Goal: Obtain resource: Download file/media

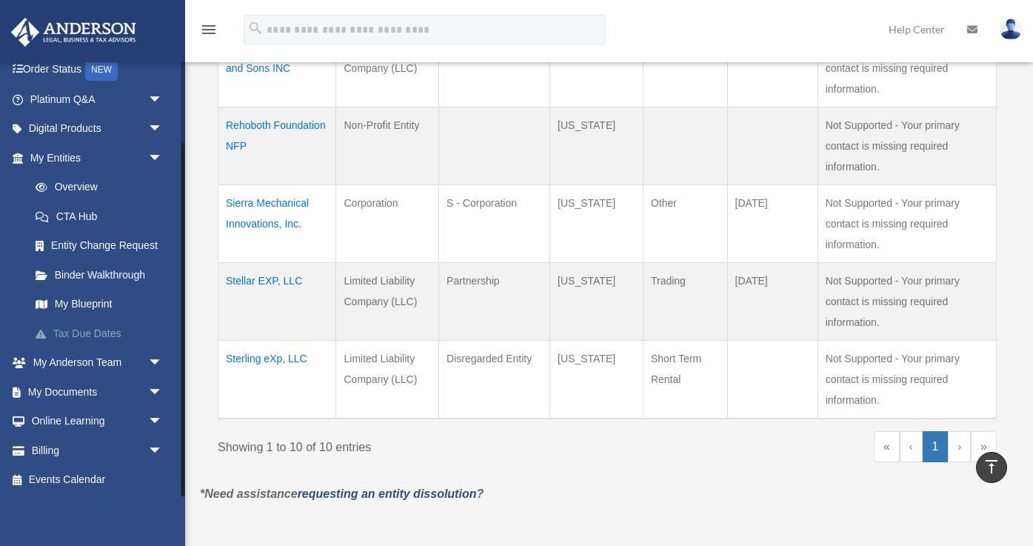
scroll to position [100, 0]
click at [154, 384] on span "arrow_drop_down" at bounding box center [163, 390] width 30 height 30
click at [93, 416] on link "Box" at bounding box center [103, 420] width 164 height 30
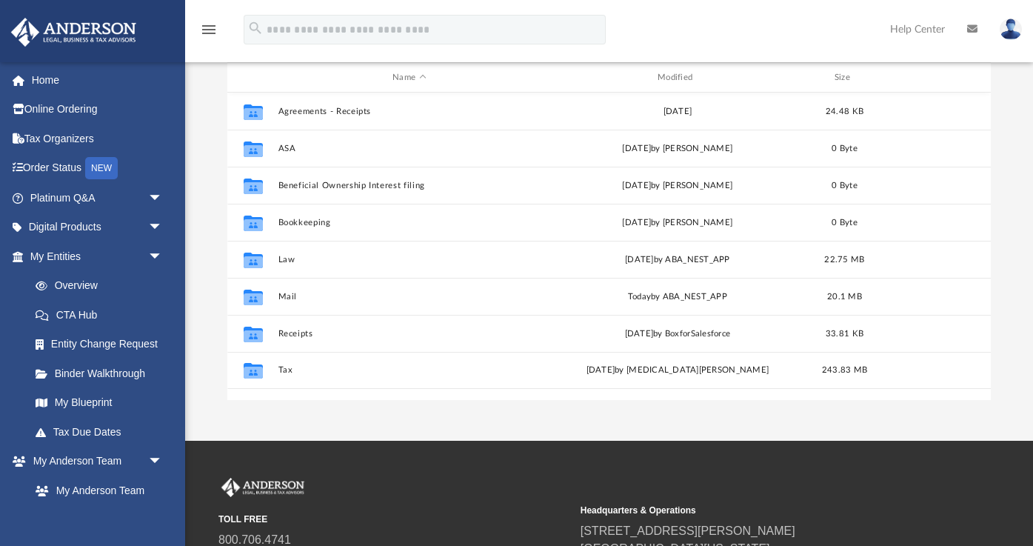
scroll to position [164, 0]
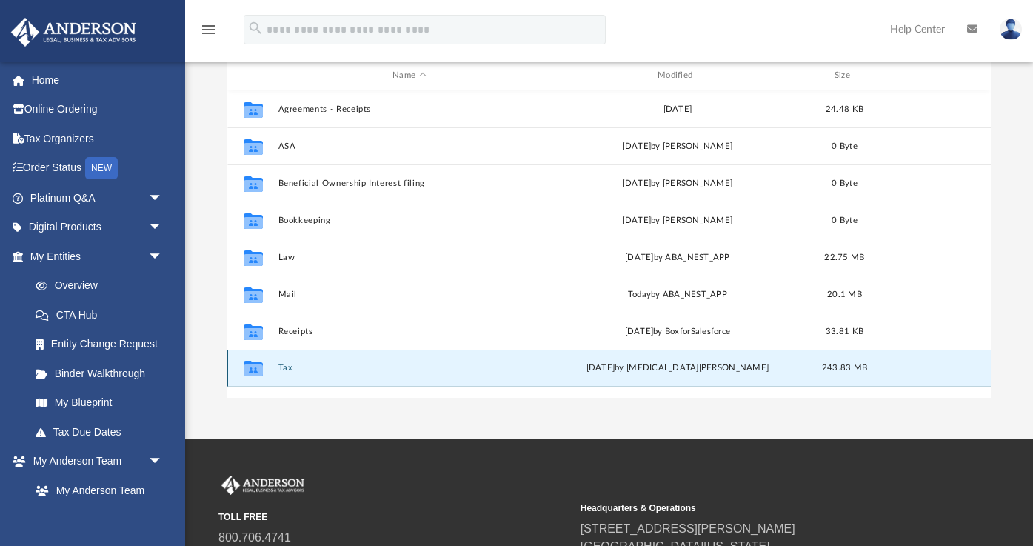
click at [288, 370] on button "Tax" at bounding box center [409, 369] width 262 height 10
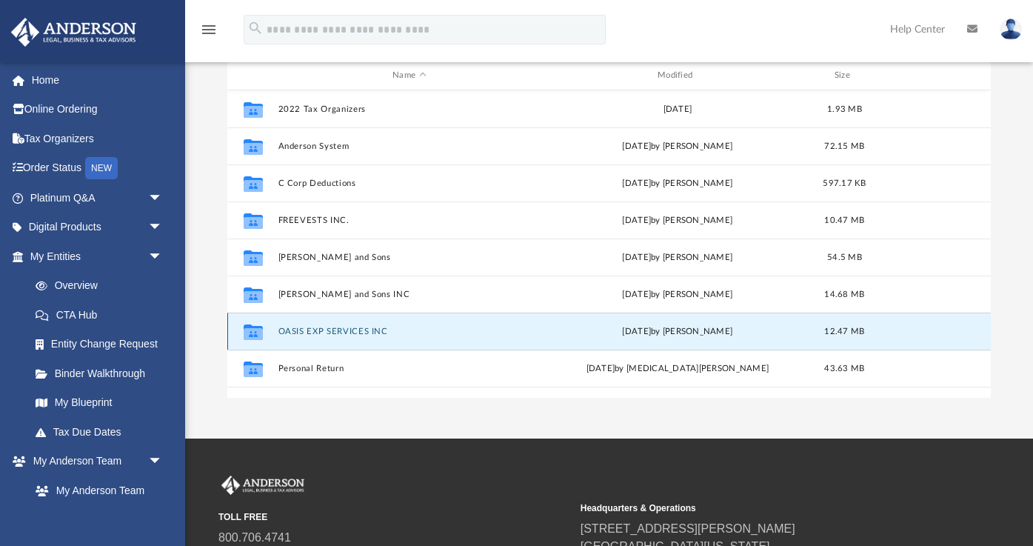
click at [334, 327] on button "OASIS EXP SERVICES INC" at bounding box center [409, 332] width 262 height 10
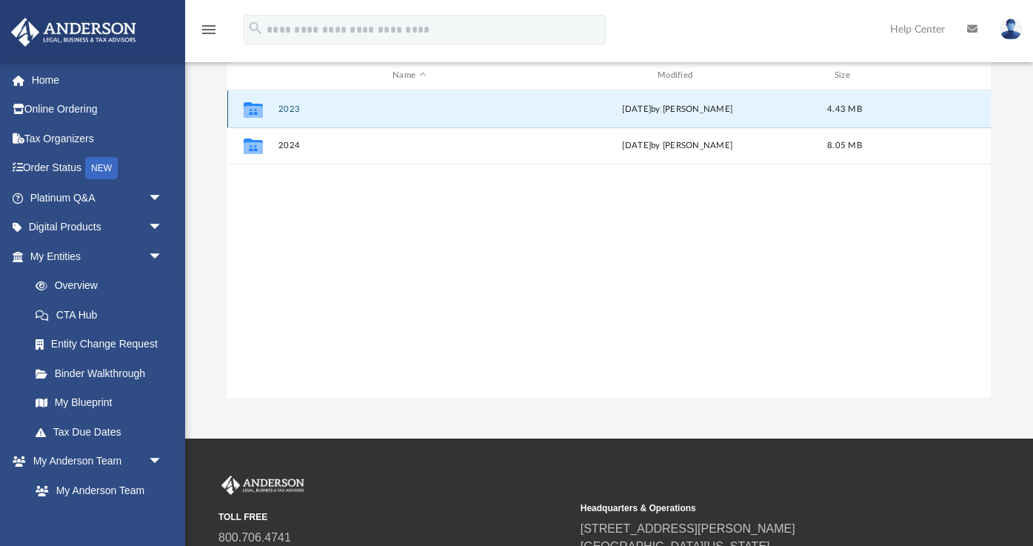
click at [295, 110] on button "2023" at bounding box center [409, 109] width 262 height 10
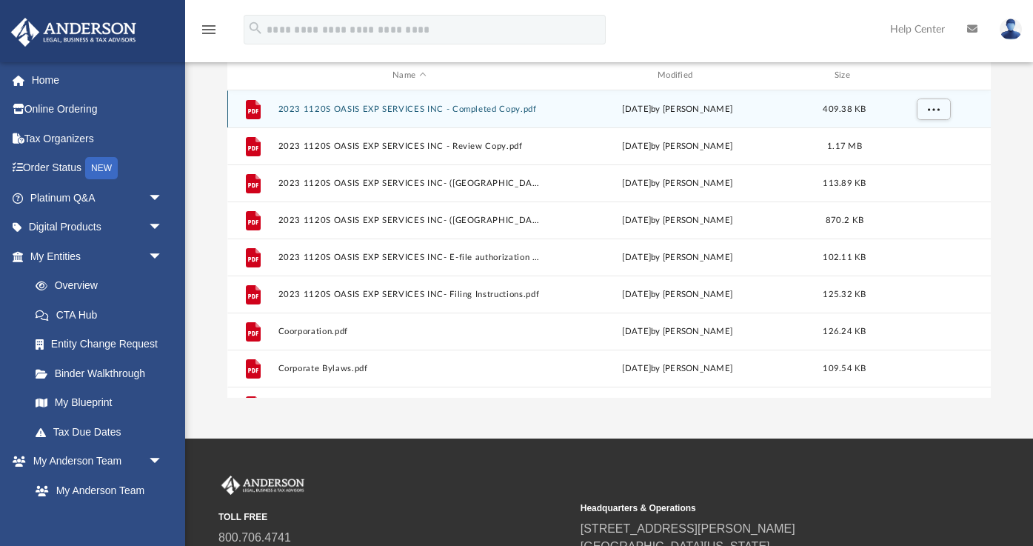
click at [286, 110] on button "2023 1120S OASIS EXP SERVICES INC - Completed Copy.pdf" at bounding box center [409, 109] width 262 height 10
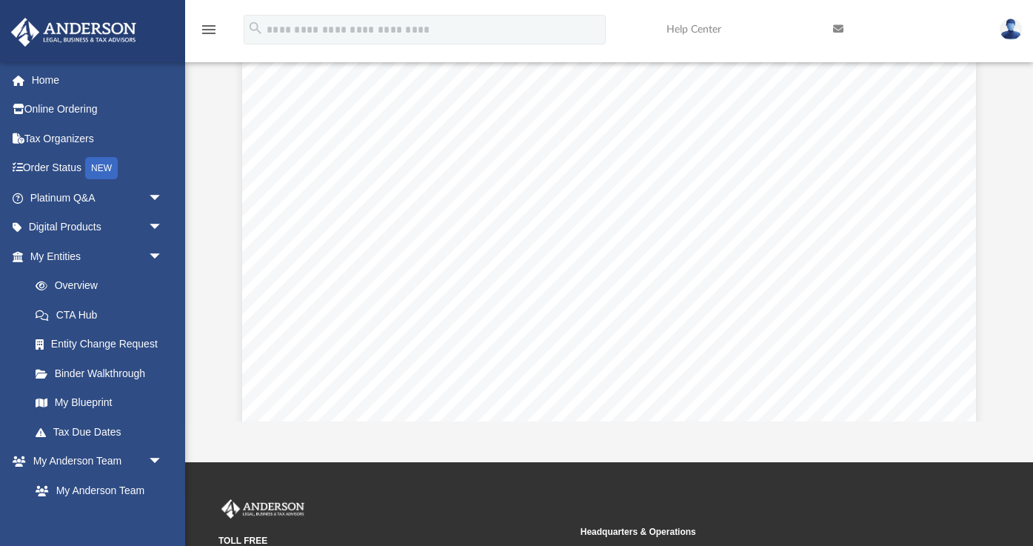
scroll to position [2334, 0]
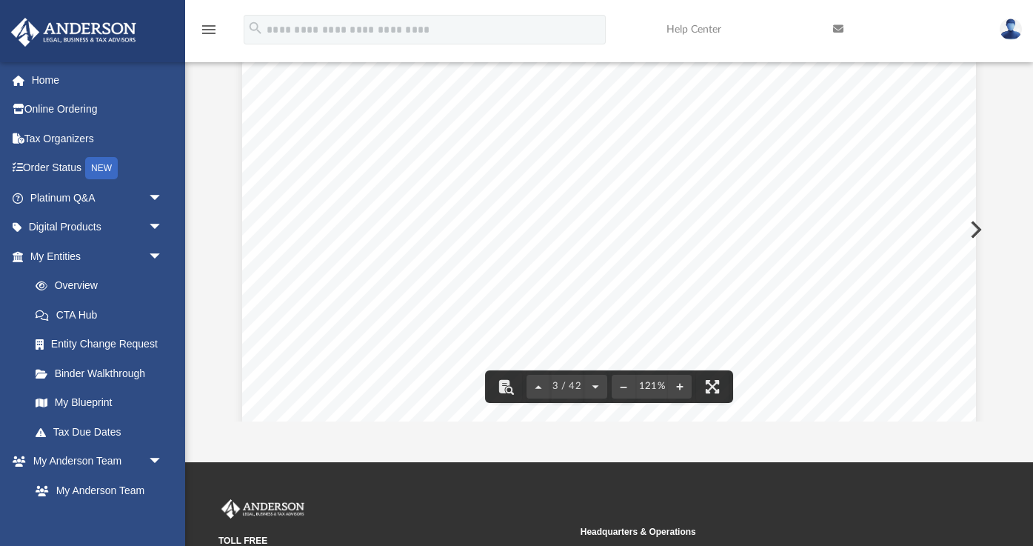
click at [577, 210] on span "Installment No. 1 by [DATE] . . . . . . $800" at bounding box center [482, 216] width 220 height 12
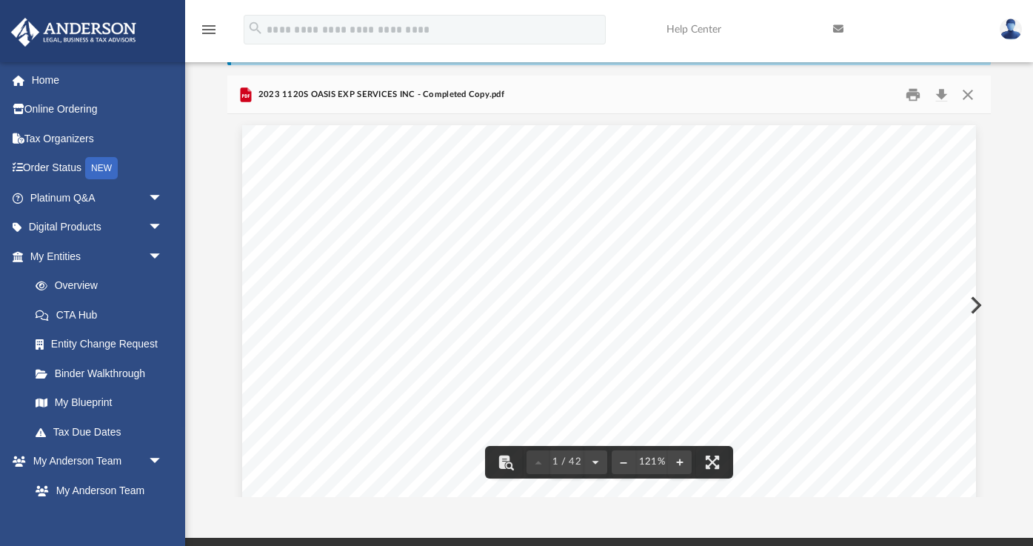
scroll to position [0, 0]
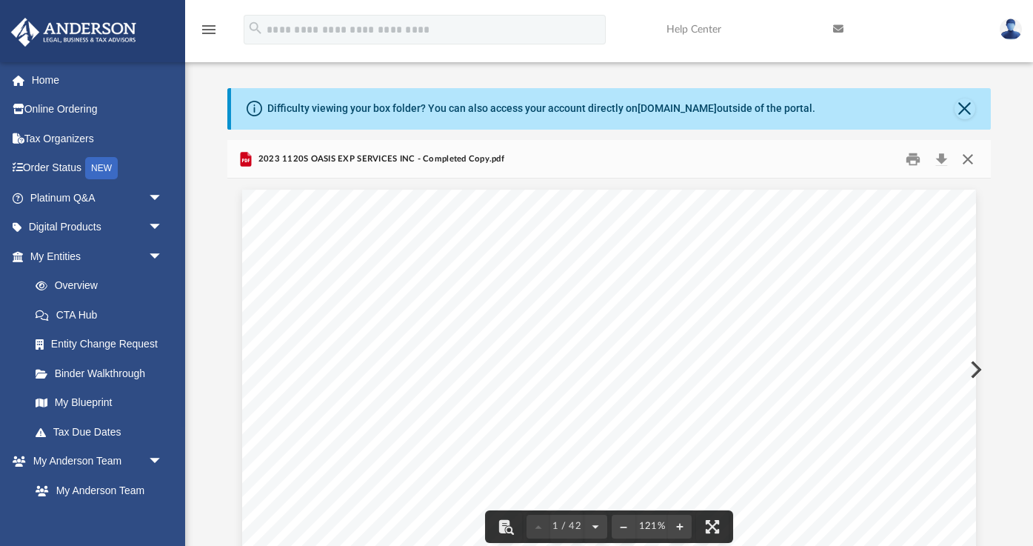
click at [972, 165] on button "Close" at bounding box center [967, 158] width 27 height 23
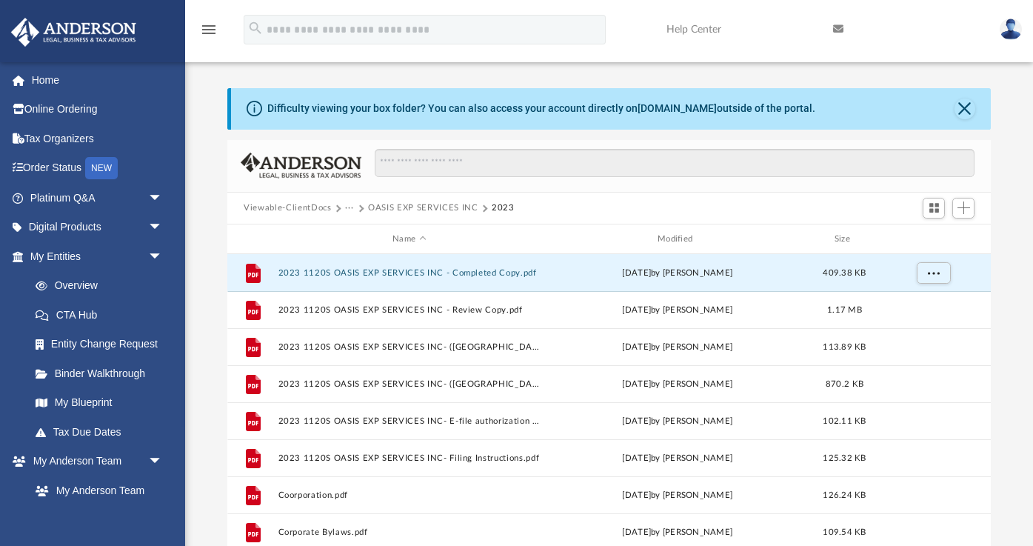
click at [452, 203] on button "OASIS EXP SERVICES INC" at bounding box center [423, 207] width 110 height 13
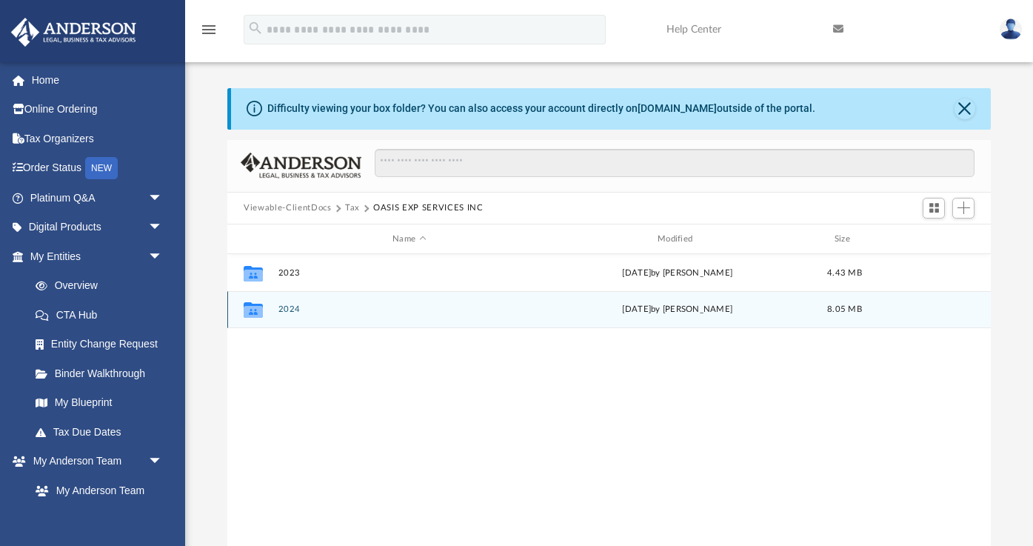
click at [416, 301] on div "Collaborated Folder 2024 [DATE] by [PERSON_NAME] 8.05 MB" at bounding box center [608, 309] width 763 height 37
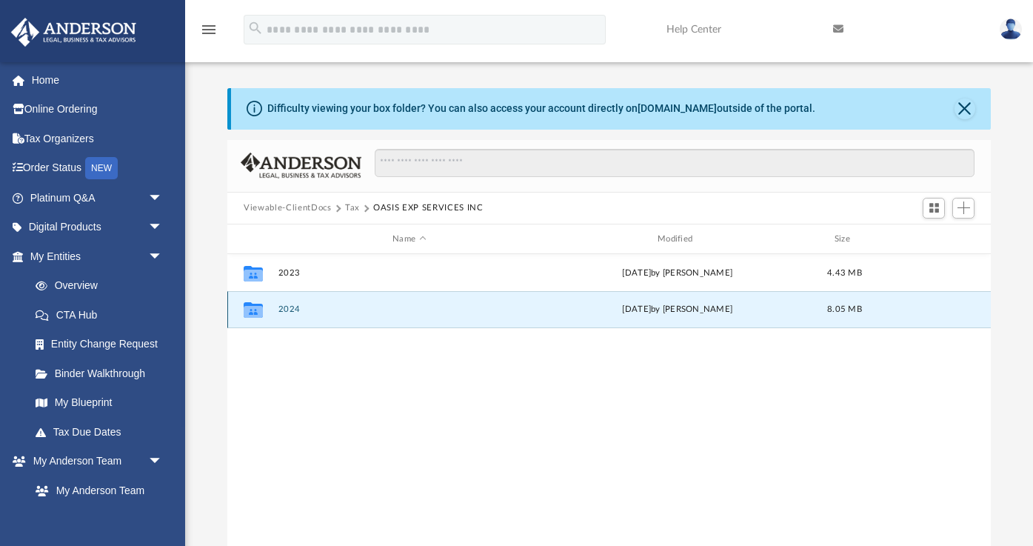
click at [291, 314] on button "2024" at bounding box center [409, 310] width 262 height 10
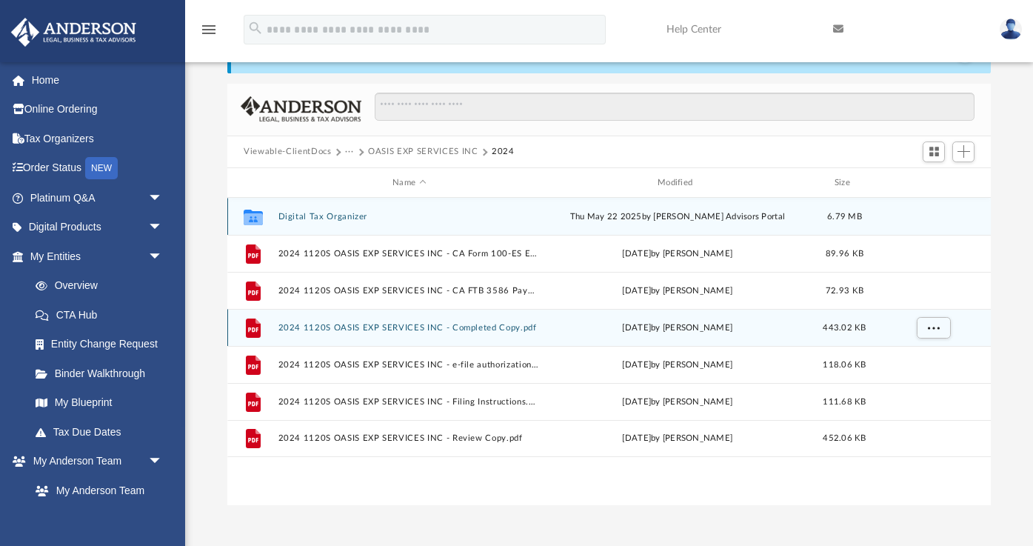
scroll to position [62, 0]
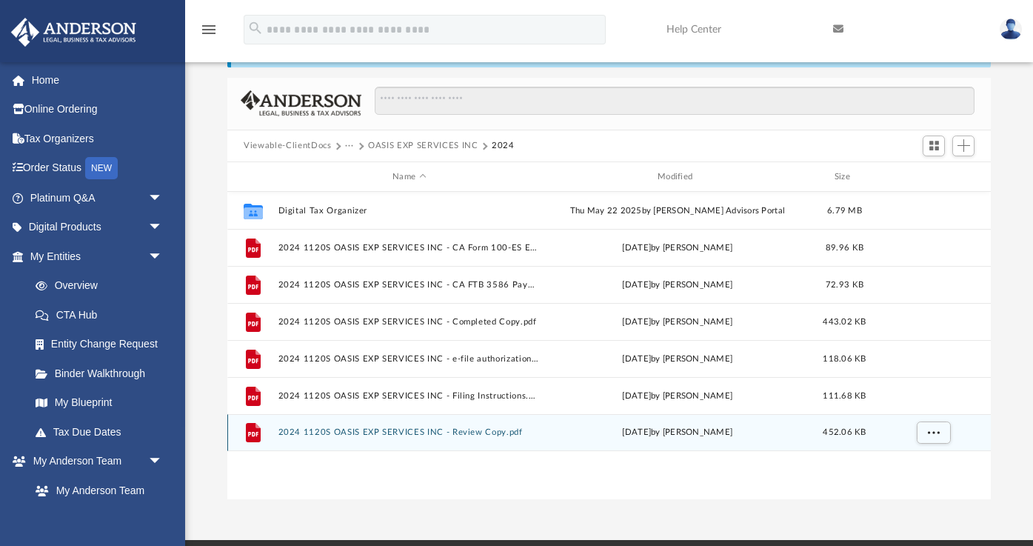
click at [488, 436] on button "2024 1120S OASIS EXP SERVICES INC - Review Copy.pdf" at bounding box center [409, 433] width 262 height 10
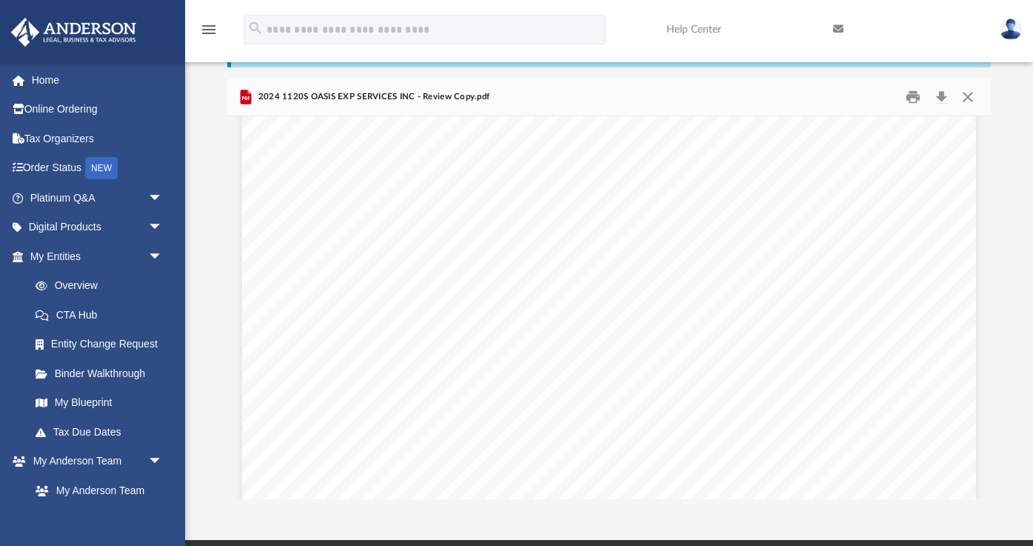
scroll to position [45298, 0]
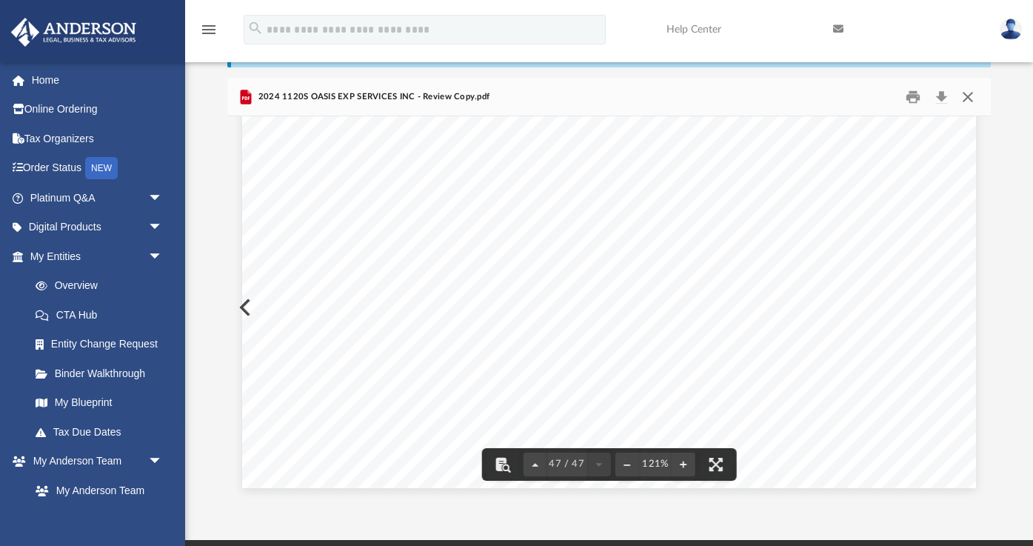
click at [967, 89] on button "Close" at bounding box center [967, 96] width 27 height 23
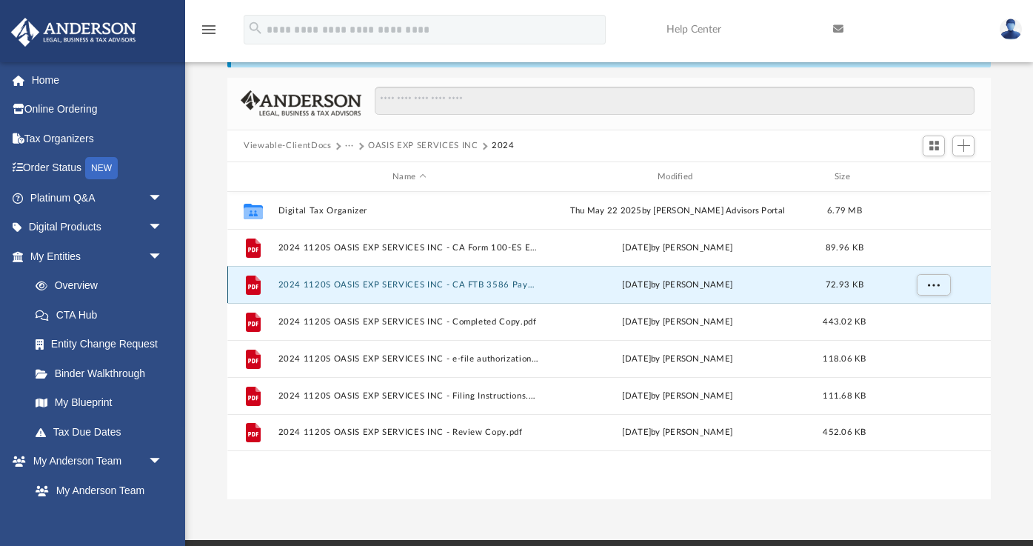
click at [509, 287] on button "2024 1120S OASIS EXP SERVICES INC - CA FTB 3586 Payment Voucher.pdf" at bounding box center [409, 285] width 262 height 10
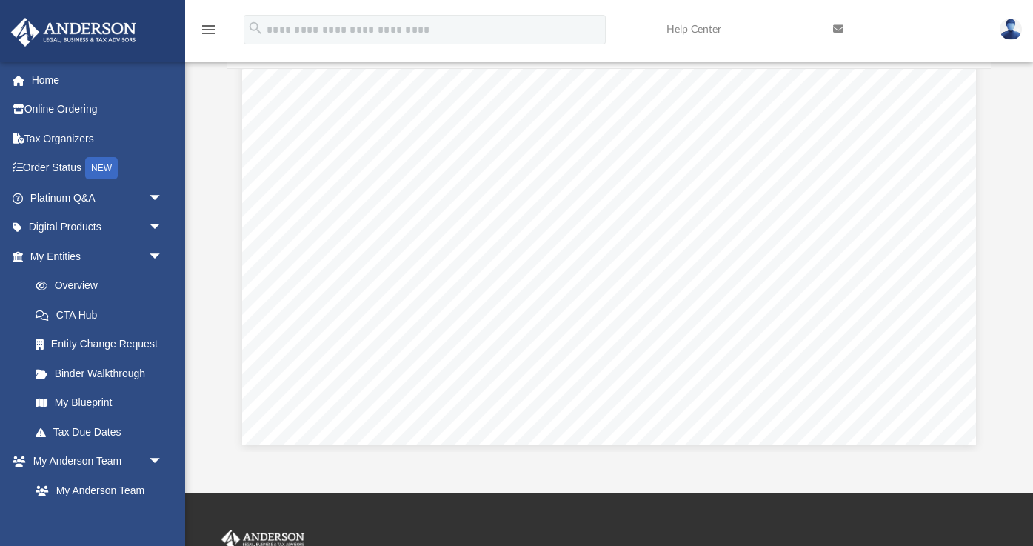
scroll to position [589, 0]
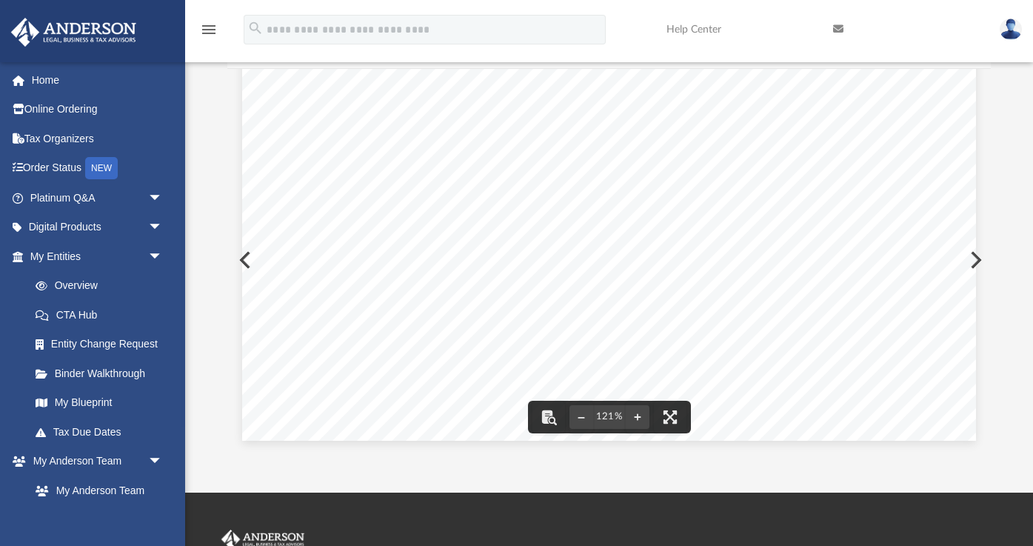
click at [880, 334] on span "940" at bounding box center [875, 334] width 25 height 12
drag, startPoint x: 461, startPoint y: 414, endPoint x: 390, endPoint y: 412, distance: 71.1
click at [390, 412] on div "439035 [DATE] CAUTION: IF NO PAYMENT IS DUE, DO NOT MAIL THIS VOUCHER DETACH HE…" at bounding box center [609, 455] width 734 height 949
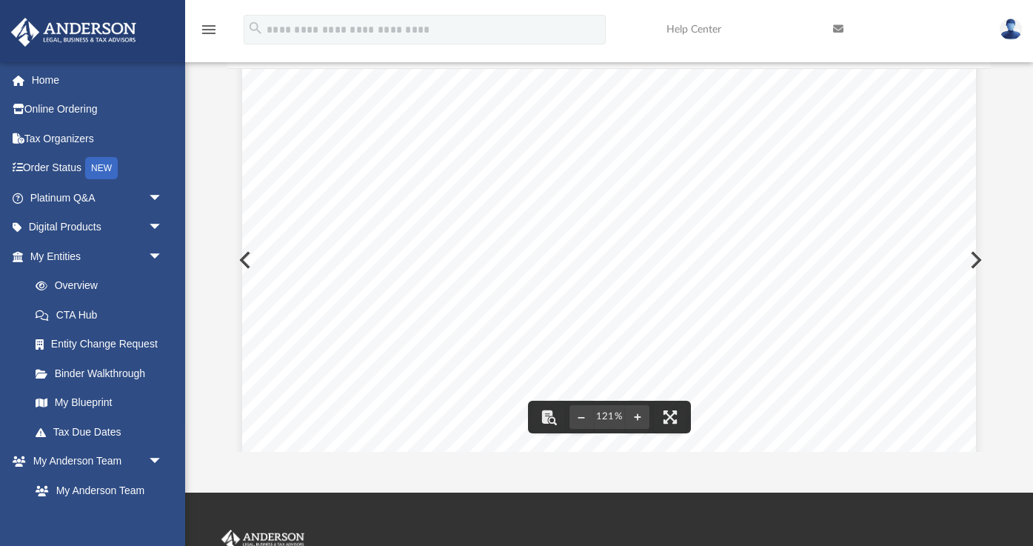
click at [389, 412] on span "[DOMAIN_NAME][URL]" at bounding box center [448, 414] width 124 height 10
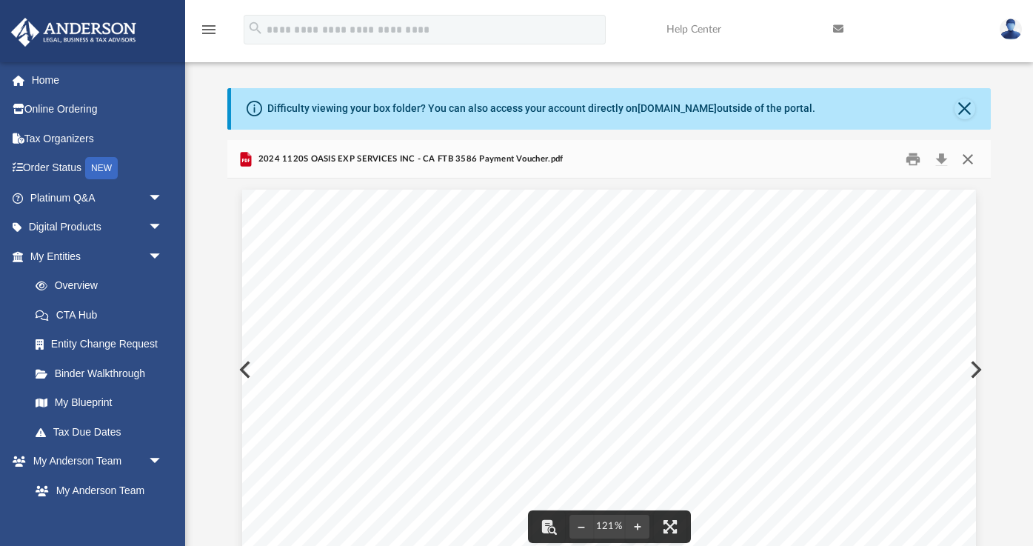
click at [971, 163] on button "Close" at bounding box center [967, 158] width 27 height 23
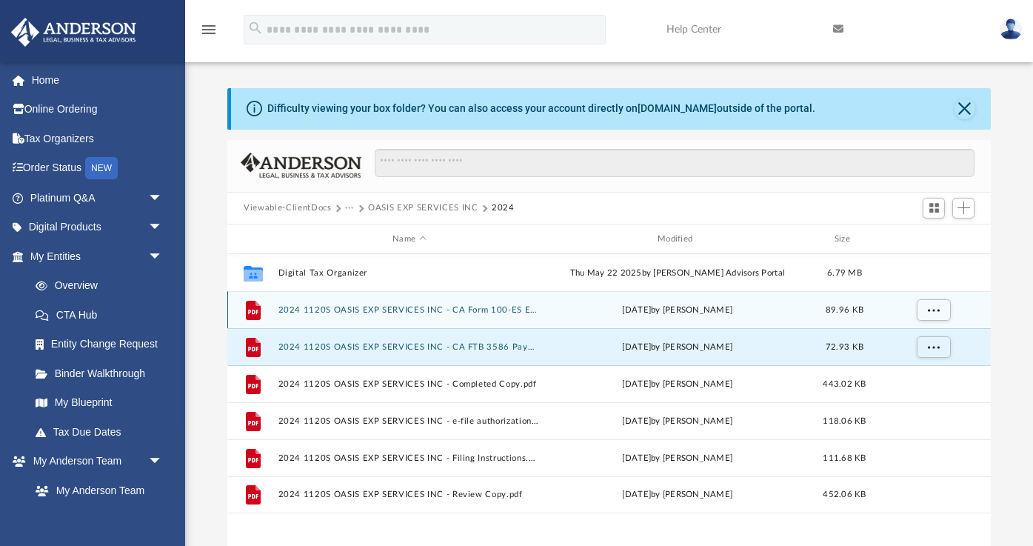
click at [509, 308] on button "2024 1120S OASIS EXP SERVICES INC - CA Form 100-ES Estimated Tax Payment.pdf" at bounding box center [409, 310] width 262 height 10
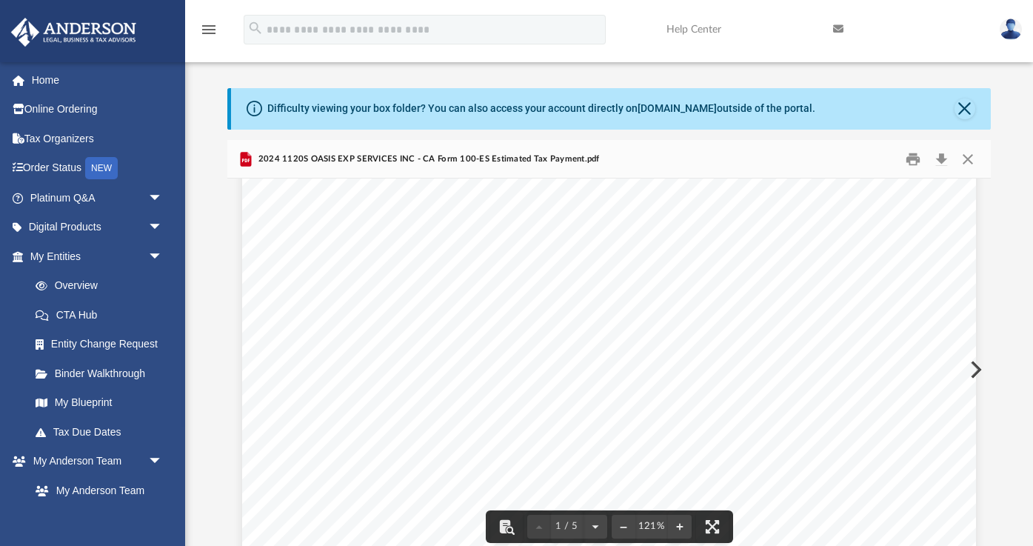
scroll to position [29, 0]
click at [967, 158] on button "Close" at bounding box center [967, 158] width 27 height 23
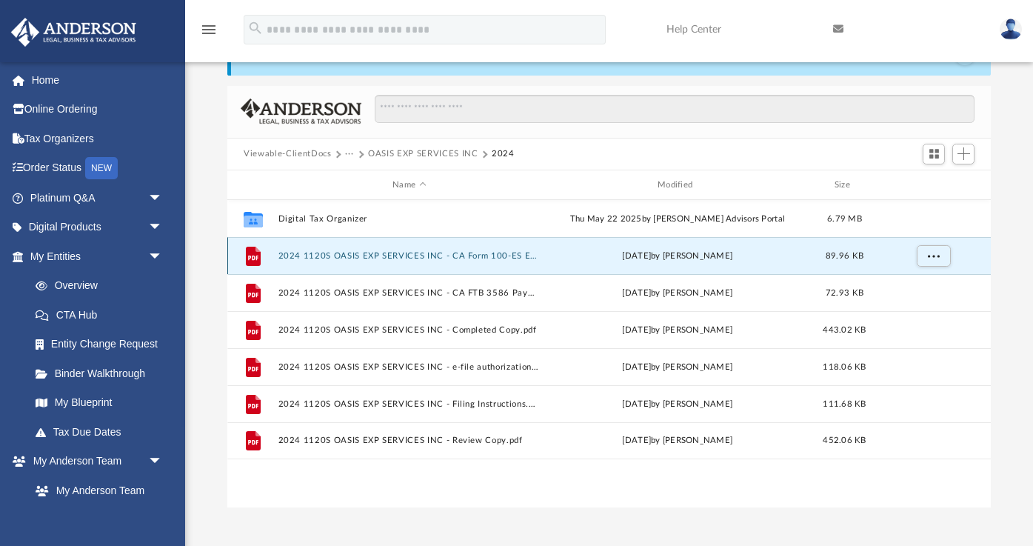
scroll to position [56, 0]
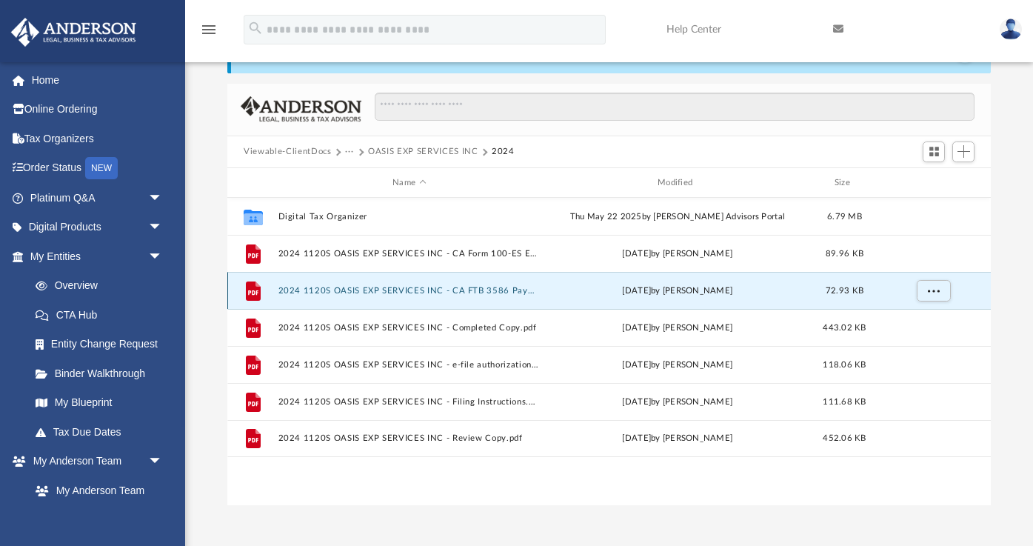
click at [509, 287] on button "2024 1120S OASIS EXP SERVICES INC - CA FTB 3586 Payment Voucher.pdf" at bounding box center [409, 291] width 262 height 10
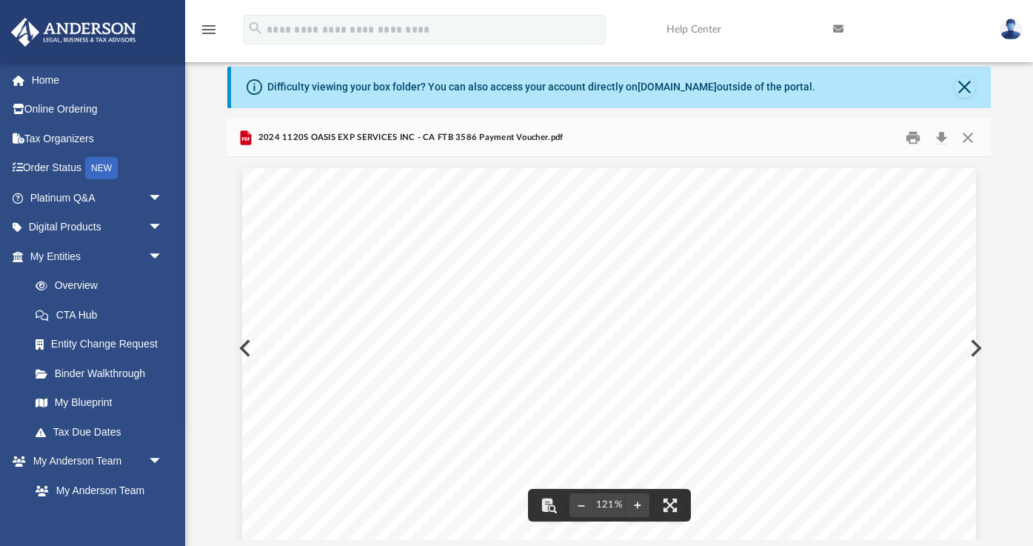
scroll to position [0, 0]
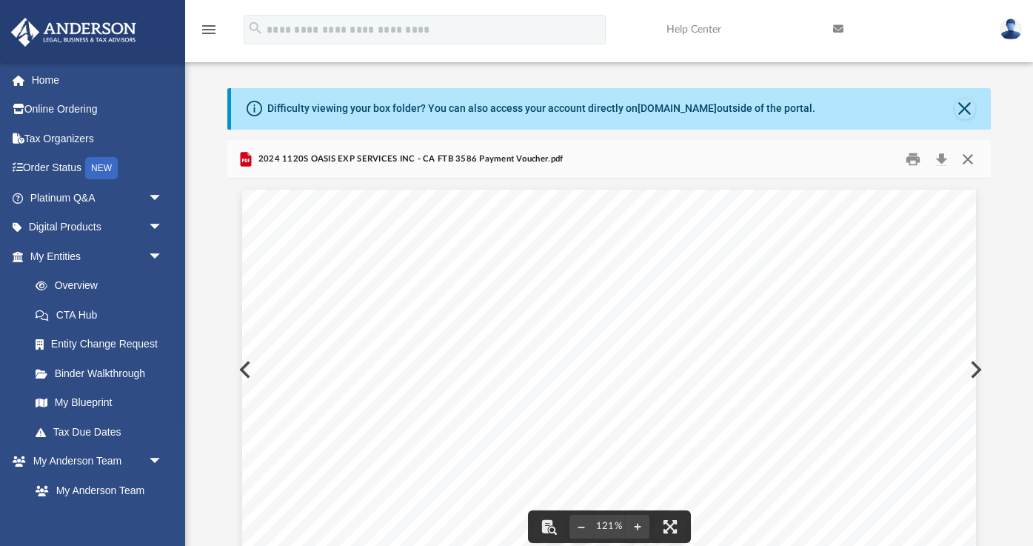
click at [966, 161] on button "Close" at bounding box center [967, 158] width 27 height 23
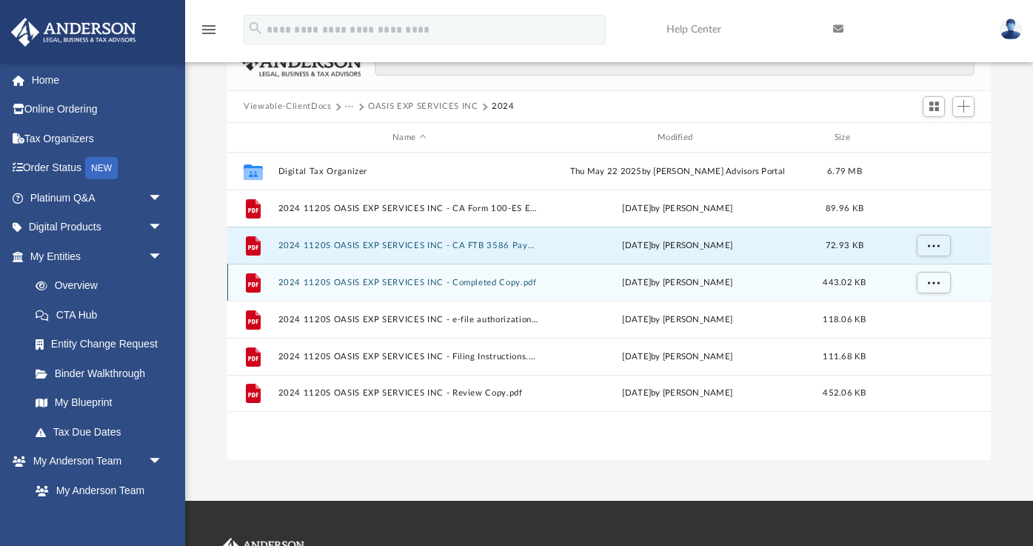
scroll to position [105, 0]
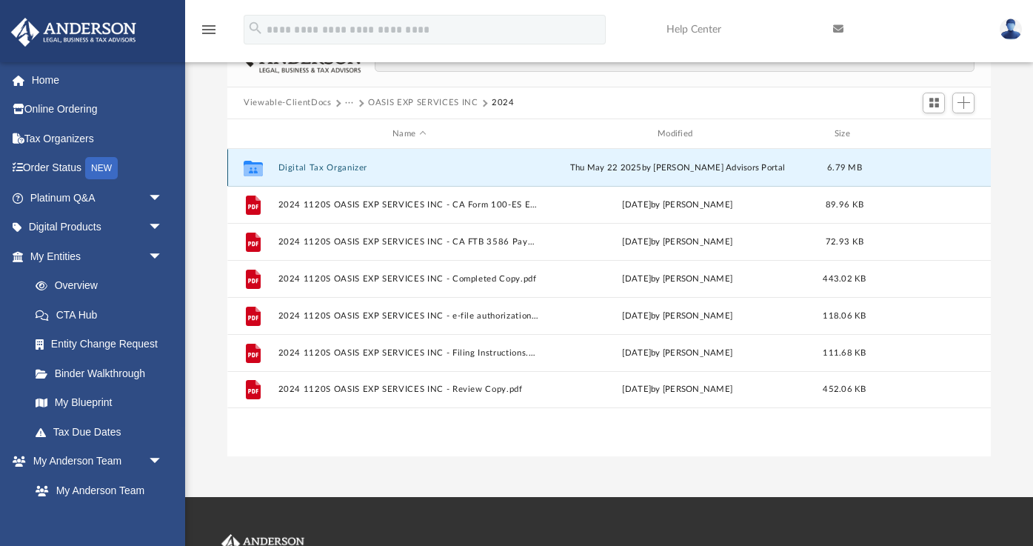
click at [347, 172] on button "Digital Tax Organizer" at bounding box center [409, 168] width 262 height 10
